Goal: Find specific page/section: Find specific page/section

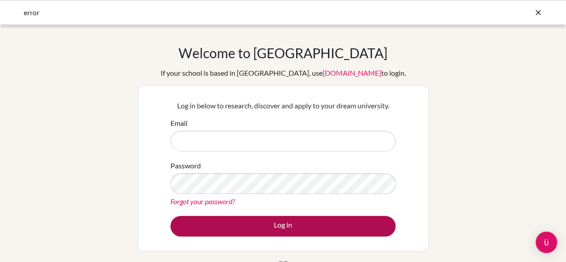
type input "judit.kiss@engame.hu"
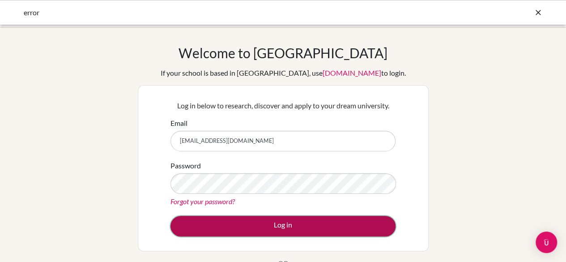
click at [233, 231] on button "Log in" at bounding box center [283, 226] width 225 height 21
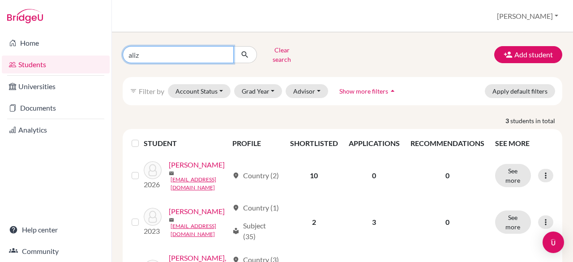
click at [161, 50] on input "aliz" at bounding box center [178, 54] width 111 height 17
type input "a"
type input "test"
click button "submit" at bounding box center [245, 54] width 24 height 17
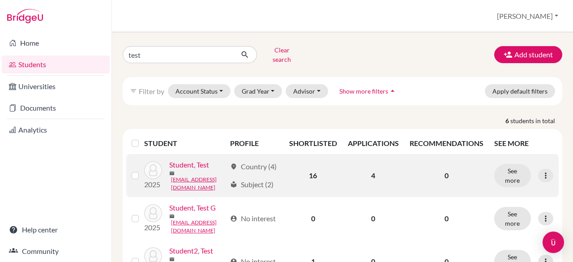
click at [197, 167] on link "Student, Test" at bounding box center [189, 164] width 40 height 11
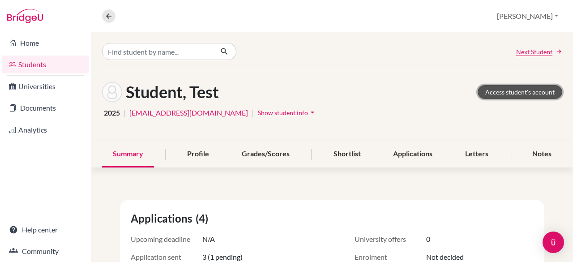
click at [507, 93] on link "Access student's account" at bounding box center [520, 92] width 85 height 14
